Goal: Register for event/course

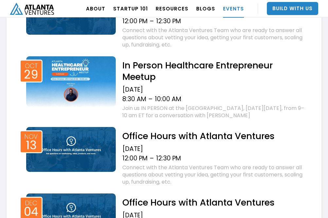
scroll to position [381, 0]
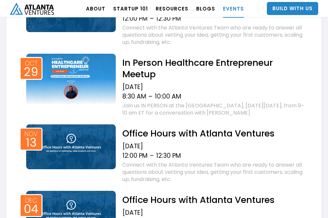
click at [151, 61] on h2 "In Person Healthcare Entrepreneur Meetup" at bounding box center [213, 68] width 183 height 23
